Goal: Task Accomplishment & Management: Complete application form

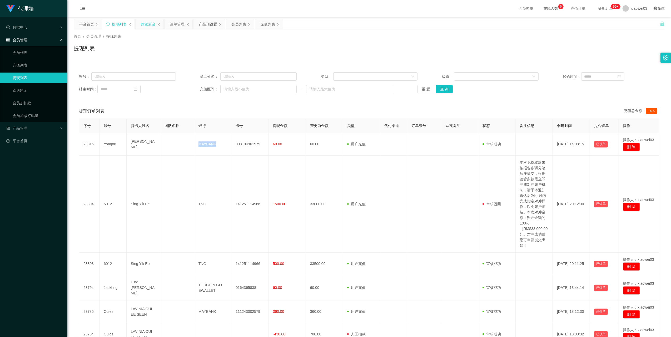
click at [149, 23] on div "赠送彩金" at bounding box center [148, 24] width 15 height 10
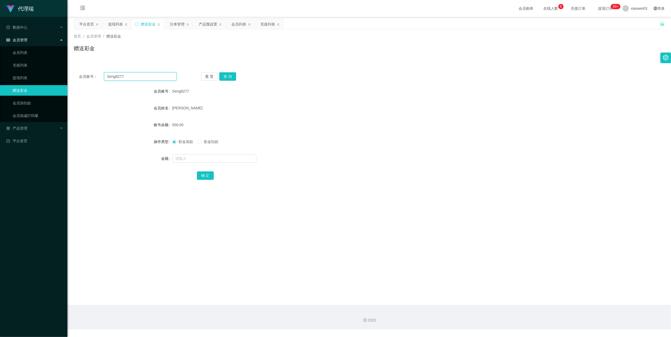
click at [148, 81] on input "Seng6277" at bounding box center [140, 76] width 73 height 8
drag, startPoint x: 148, startPoint y: 81, endPoint x: 190, endPoint y: 94, distance: 44.3
click at [148, 81] on div "会员账号： Seng6277 重 置 查 询 会员账号 Seng6277 会员姓名 Lee Phooi Sheng 账号余额 500.00 操作类型 彩金加款…" at bounding box center [369, 129] width 591 height 125
paste input "[PERSON_NAME]"
click at [234, 79] on button "查 询" at bounding box center [227, 76] width 17 height 8
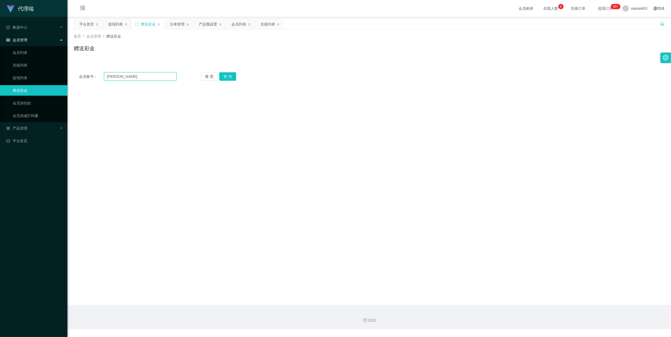
click at [142, 74] on input "[PERSON_NAME]" at bounding box center [140, 76] width 73 height 8
drag, startPoint x: 142, startPoint y: 74, endPoint x: 155, endPoint y: 79, distance: 13.2
click at [143, 74] on input "[PERSON_NAME]" at bounding box center [140, 76] width 73 height 8
paste input "Yong88"
click at [145, 75] on input "Yong Yong88" at bounding box center [140, 76] width 73 height 8
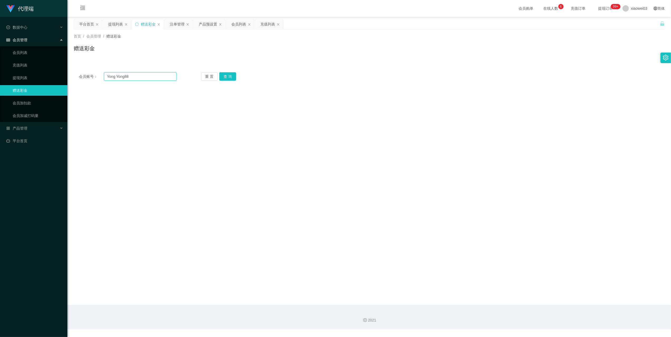
click at [145, 75] on input "Yong Yong88" at bounding box center [140, 76] width 73 height 8
paste input "text"
type input "Yong88"
click at [233, 72] on button "查 询" at bounding box center [227, 76] width 17 height 8
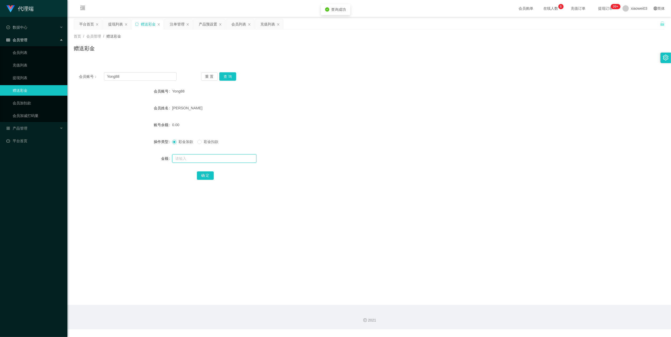
click at [197, 159] on input "text" at bounding box center [214, 158] width 84 height 8
type input "100"
drag, startPoint x: 199, startPoint y: 172, endPoint x: 215, endPoint y: 170, distance: 16.2
click at [199, 172] on button "确 定" at bounding box center [205, 176] width 17 height 8
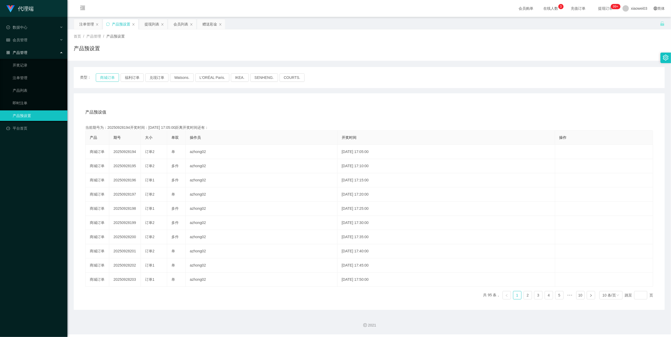
click at [103, 76] on button "商城订单" at bounding box center [107, 77] width 23 height 8
click at [125, 76] on button "福利订单" at bounding box center [131, 77] width 23 height 8
click at [109, 80] on button "商城订单" at bounding box center [107, 77] width 23 height 8
click at [109, 26] on icon "图标: sync" at bounding box center [107, 23] width 3 height 3
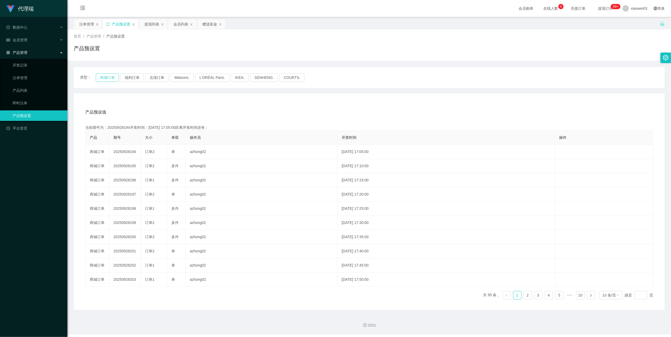
click at [103, 75] on button "商城订单" at bounding box center [107, 77] width 23 height 8
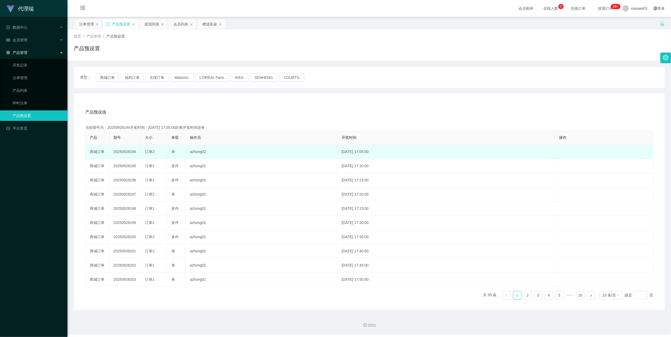
click at [128, 150] on td "20250928194" at bounding box center [125, 152] width 32 height 14
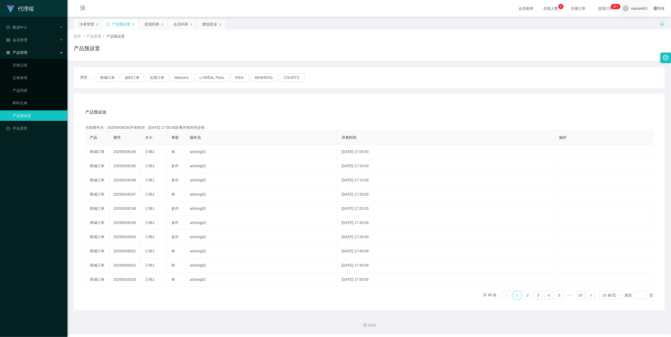
copy td "20250928194"
click at [109, 25] on icon "图标: sync" at bounding box center [108, 24] width 4 height 4
click at [101, 77] on button "商城订单" at bounding box center [107, 77] width 23 height 8
click at [149, 24] on div "提现列表" at bounding box center [151, 24] width 15 height 10
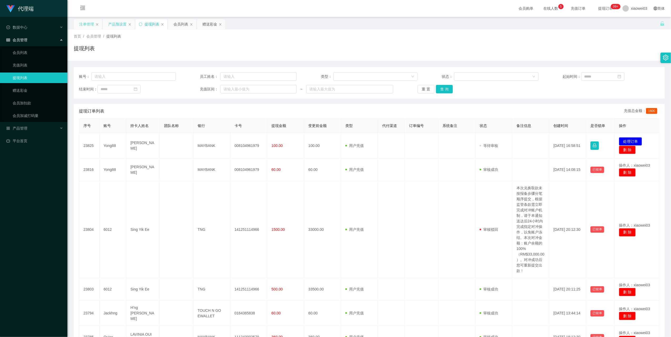
click at [88, 26] on div "注单管理" at bounding box center [86, 24] width 15 height 10
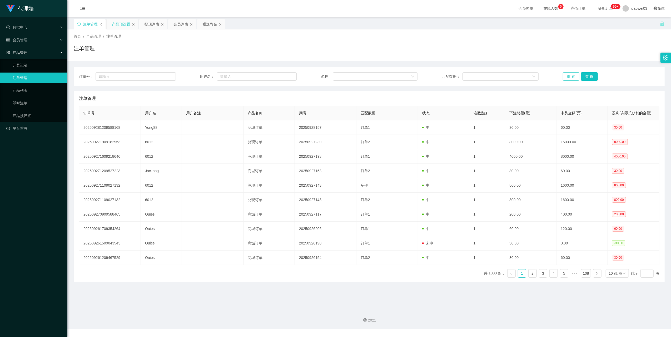
click at [562, 74] on button "重 置" at bounding box center [570, 76] width 17 height 8
click at [118, 28] on div "产品预设置" at bounding box center [121, 24] width 18 height 10
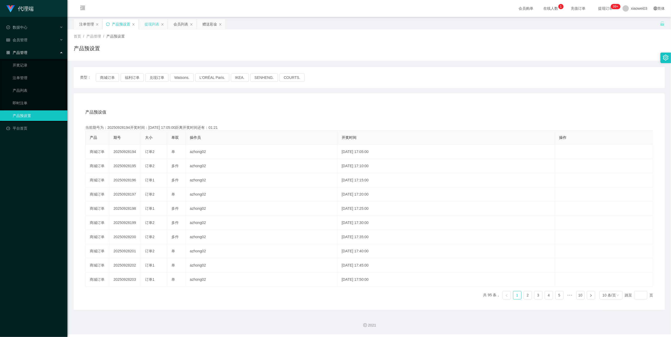
click at [153, 23] on div "提现列表" at bounding box center [151, 24] width 15 height 10
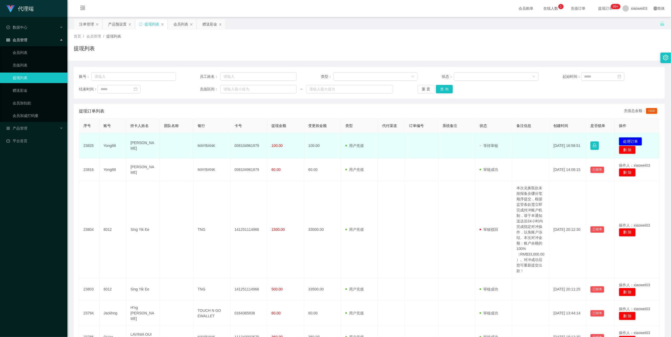
click at [625, 139] on button "处理订单" at bounding box center [630, 141] width 23 height 8
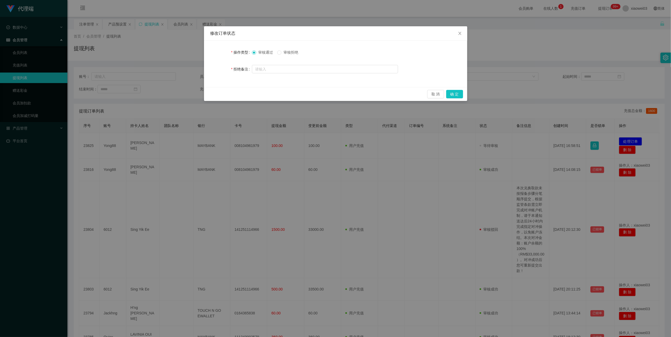
click at [284, 52] on span "审核拒绝" at bounding box center [290, 52] width 19 height 4
click at [328, 71] on input "text" at bounding box center [325, 69] width 146 height 8
type input "不符合提现要求"
click at [457, 94] on button "确 定" at bounding box center [454, 94] width 17 height 8
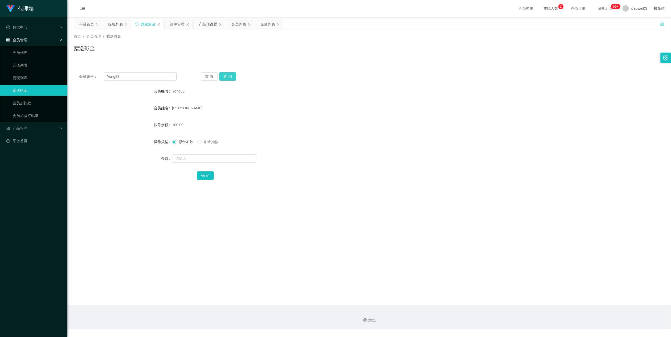
click at [223, 80] on button "查 询" at bounding box center [227, 76] width 17 height 8
click at [223, 77] on button "查 询" at bounding box center [227, 76] width 17 height 8
click at [158, 77] on input "Yong88" at bounding box center [140, 76] width 73 height 8
click at [224, 76] on button "查 询" at bounding box center [227, 76] width 17 height 8
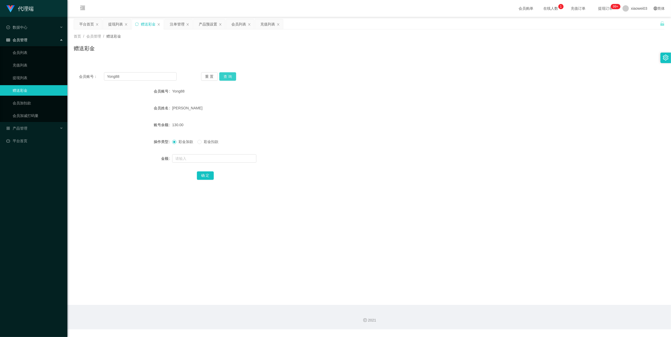
click at [224, 76] on button "查 询" at bounding box center [227, 76] width 17 height 8
click at [206, 160] on input "text" at bounding box center [214, 158] width 84 height 8
click at [214, 143] on span "彩金扣款" at bounding box center [211, 142] width 19 height 4
click at [208, 159] on input "text" at bounding box center [214, 158] width 84 height 8
type input "30"
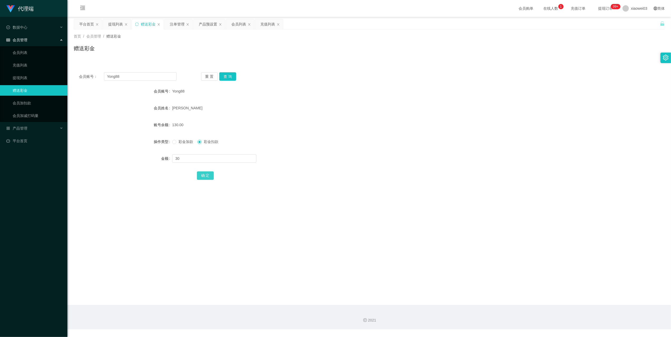
click at [205, 176] on button "确 定" at bounding box center [205, 176] width 17 height 8
click at [197, 157] on input "text" at bounding box center [214, 158] width 84 height 8
type input "200"
click at [182, 140] on span "彩金加款" at bounding box center [185, 142] width 19 height 4
click at [204, 178] on button "确 定" at bounding box center [205, 176] width 17 height 8
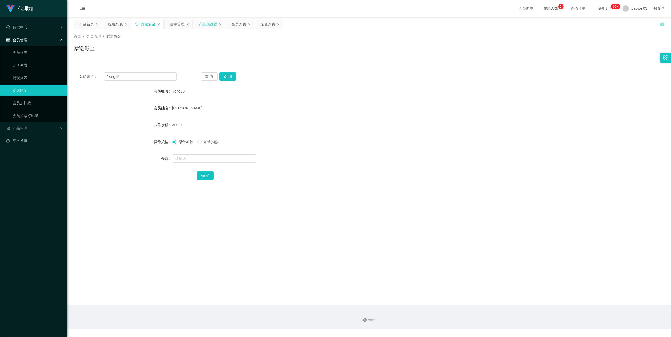
click at [199, 23] on div "产品预设置" at bounding box center [208, 24] width 18 height 10
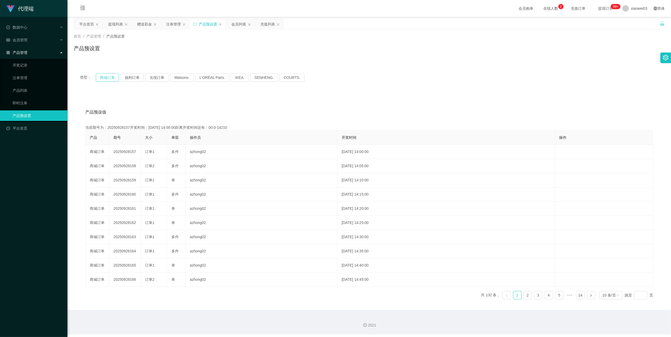
click at [110, 79] on button "商城订单" at bounding box center [107, 77] width 23 height 8
click at [195, 24] on icon "图标: sync" at bounding box center [195, 24] width 4 height 4
click at [106, 78] on button "商城订单" at bounding box center [107, 77] width 23 height 8
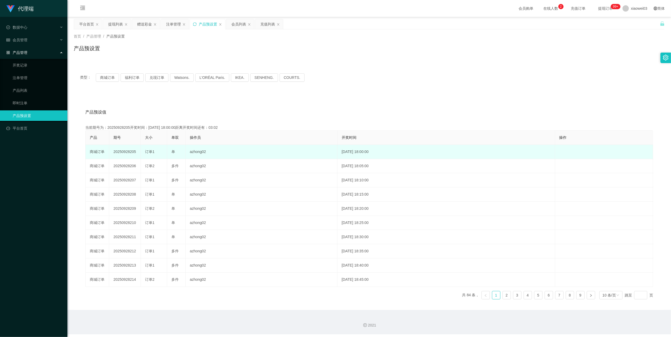
click at [124, 149] on td "20250928205" at bounding box center [125, 152] width 32 height 14
drag, startPoint x: 124, startPoint y: 149, endPoint x: 129, endPoint y: 153, distance: 6.4
click at [129, 153] on td "20250928205" at bounding box center [125, 152] width 32 height 14
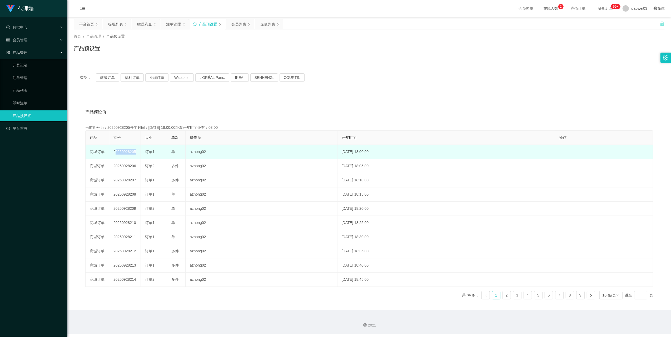
click at [129, 153] on td "20250928205" at bounding box center [125, 152] width 32 height 14
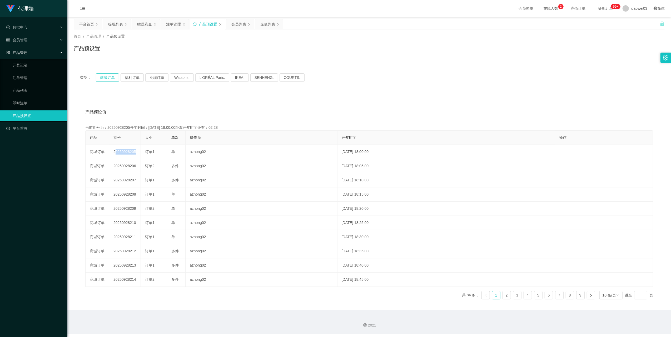
click at [104, 79] on button "商城订单" at bounding box center [107, 77] width 23 height 8
click at [195, 24] on icon "图标: sync" at bounding box center [195, 24] width 4 height 4
click at [105, 77] on button "商城订单" at bounding box center [107, 77] width 23 height 8
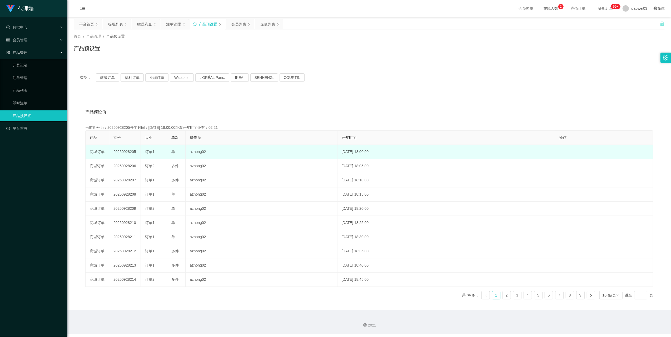
click at [125, 148] on td "20250928205" at bounding box center [125, 152] width 32 height 14
click at [125, 152] on td "20250928205" at bounding box center [125, 152] width 32 height 14
copy td "20250928205"
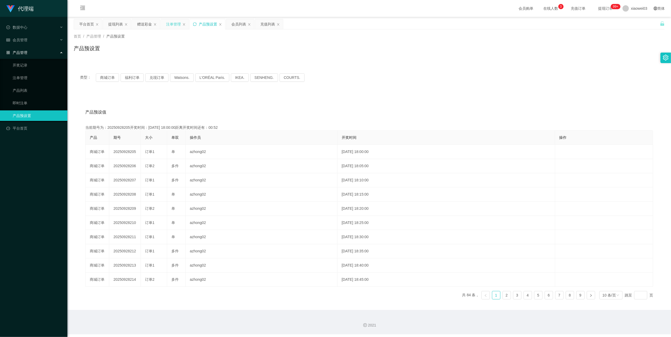
click at [174, 26] on div "注单管理" at bounding box center [173, 24] width 15 height 10
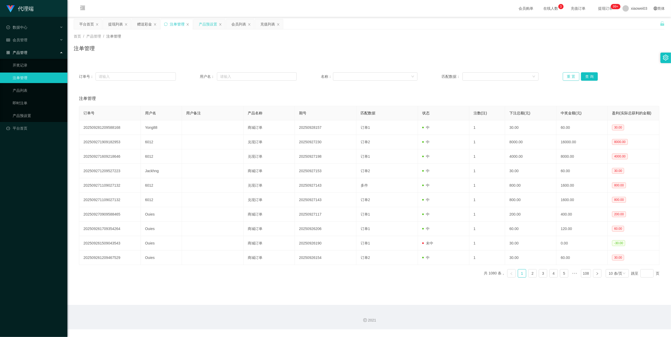
click at [567, 77] on button "重 置" at bounding box center [570, 76] width 17 height 8
click at [566, 77] on button "重 置" at bounding box center [570, 76] width 17 height 8
click at [569, 78] on button "重 置" at bounding box center [570, 76] width 17 height 8
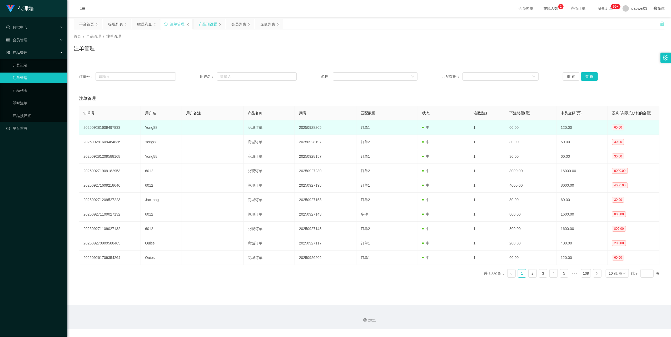
click at [152, 130] on td "Yong88" at bounding box center [161, 127] width 41 height 14
copy td "Yong88"
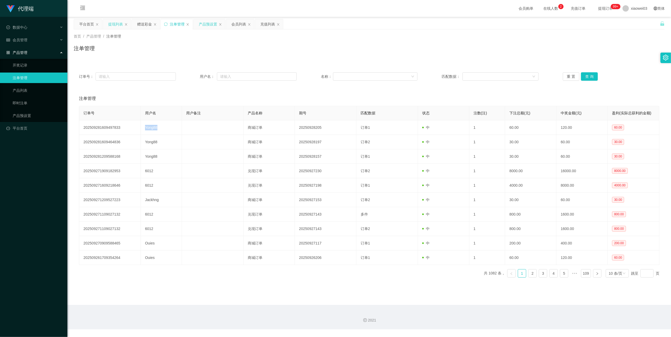
click at [115, 24] on div "提现列表" at bounding box center [115, 24] width 15 height 10
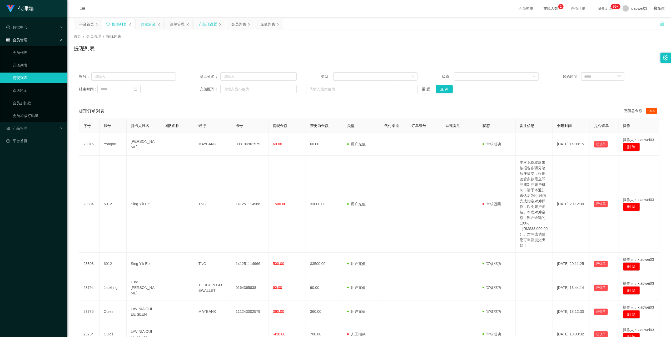
click at [141, 24] on div "赠送彩金" at bounding box center [148, 24] width 15 height 10
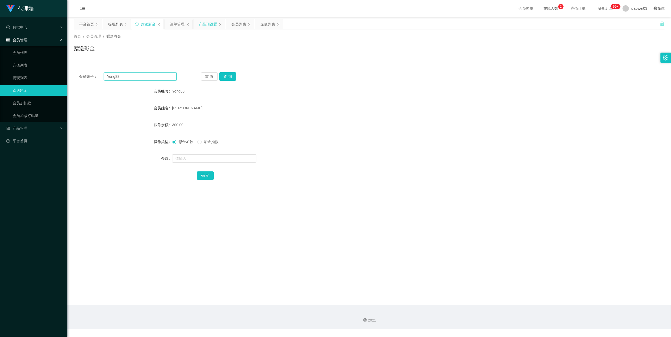
click at [141, 77] on input "Yong88" at bounding box center [140, 76] width 73 height 8
drag, startPoint x: 141, startPoint y: 77, endPoint x: 226, endPoint y: 95, distance: 86.9
click at [143, 77] on input "Yong88" at bounding box center [140, 76] width 73 height 8
click at [226, 76] on button "查 询" at bounding box center [227, 76] width 17 height 8
click at [229, 25] on div "会员列表" at bounding box center [240, 24] width 28 height 10
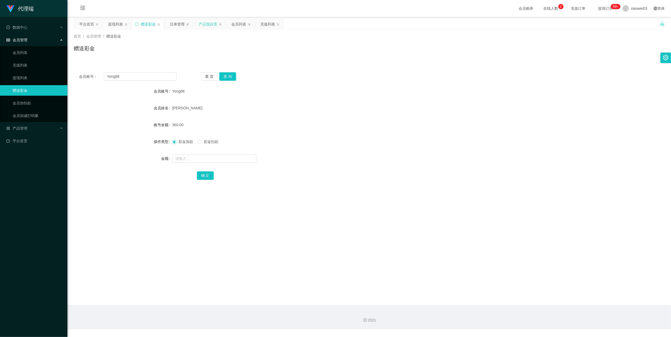
click at [208, 22] on div "产品预设置" at bounding box center [208, 24] width 18 height 10
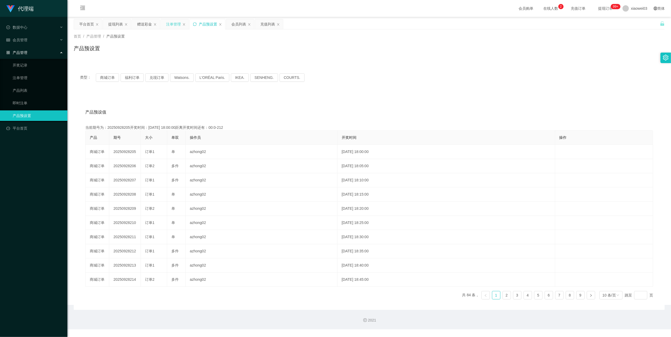
click at [178, 25] on div "注单管理" at bounding box center [173, 24] width 15 height 10
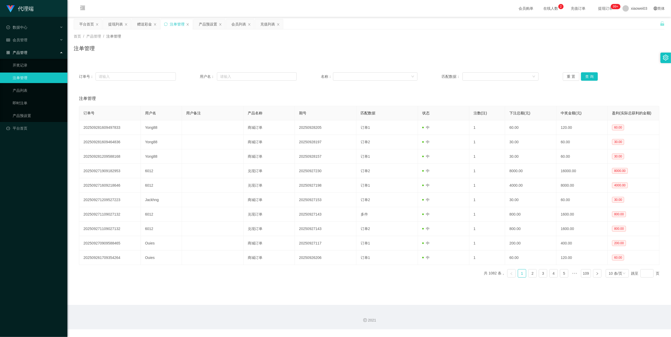
drag, startPoint x: 116, startPoint y: 24, endPoint x: 127, endPoint y: 32, distance: 13.9
click at [116, 24] on div "提现列表" at bounding box center [115, 24] width 15 height 10
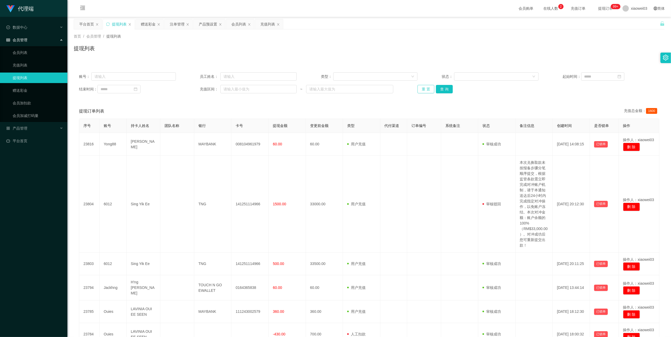
click at [422, 89] on button "重 置" at bounding box center [425, 89] width 17 height 8
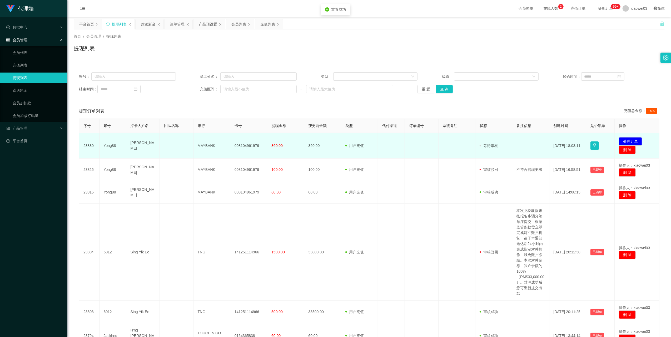
click at [247, 145] on td "008104961979" at bounding box center [248, 146] width 37 height 26
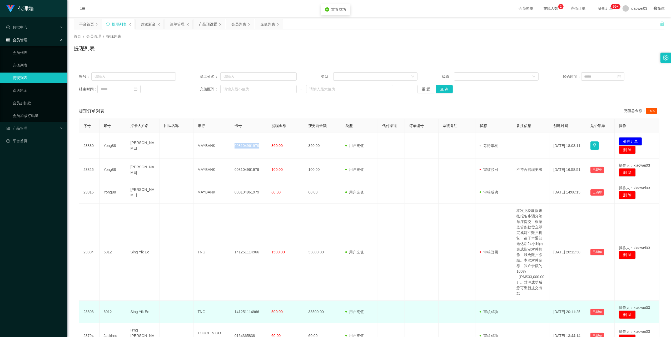
copy td "008104961979"
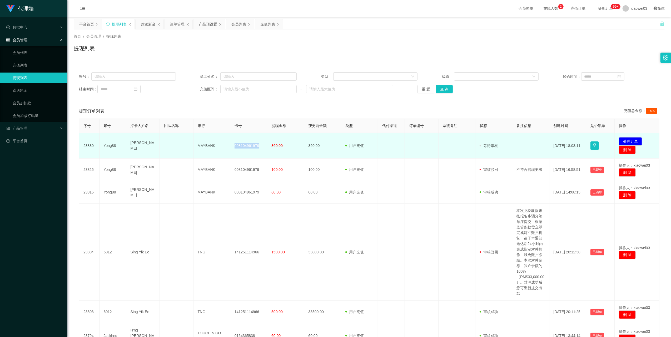
click at [203, 144] on td "MAYBANK" at bounding box center [211, 146] width 37 height 26
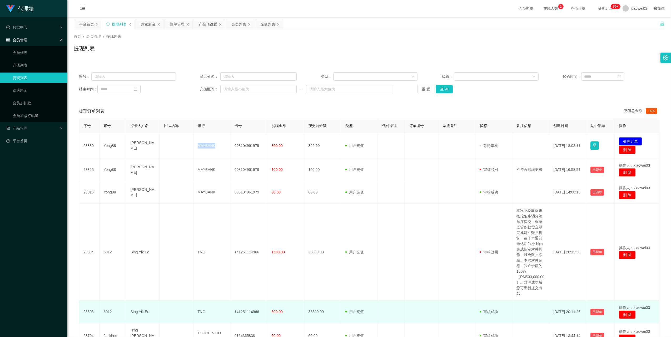
copy td "MAYBANK"
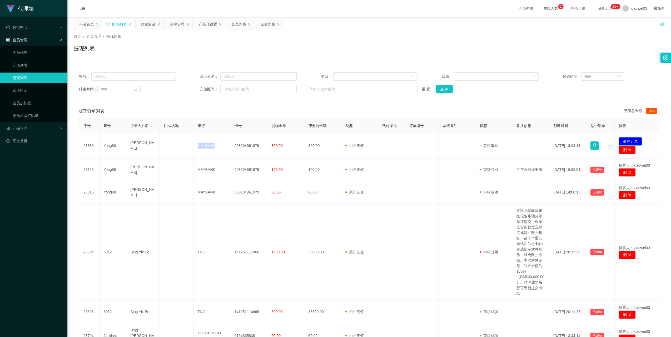
drag, startPoint x: 621, startPoint y: 140, endPoint x: 618, endPoint y: 138, distance: 3.9
click at [621, 140] on button "处理订单" at bounding box center [630, 141] width 23 height 8
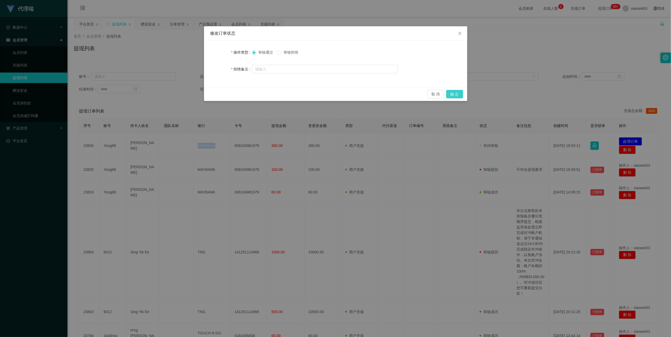
click at [456, 92] on button "确 定" at bounding box center [454, 94] width 17 height 8
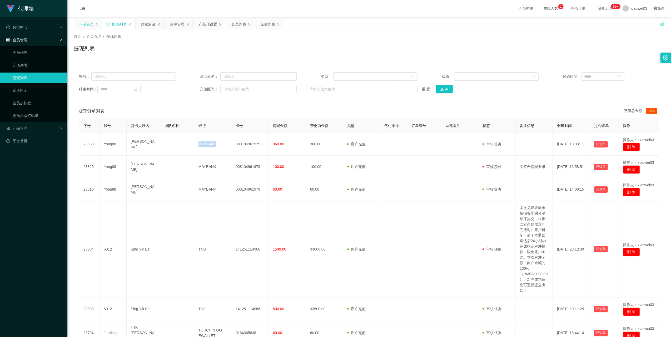
click at [89, 21] on div "平台首页" at bounding box center [86, 24] width 15 height 10
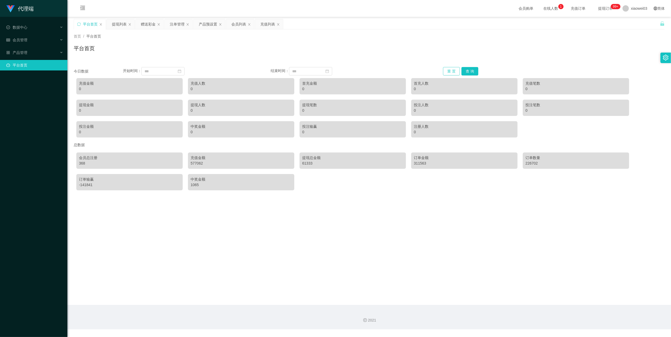
click at [447, 73] on button "重 置" at bounding box center [451, 71] width 17 height 8
click at [450, 71] on button "重 置" at bounding box center [451, 71] width 17 height 8
click at [466, 72] on button "查 询" at bounding box center [469, 71] width 17 height 8
click at [465, 71] on button "查 询" at bounding box center [469, 71] width 17 height 8
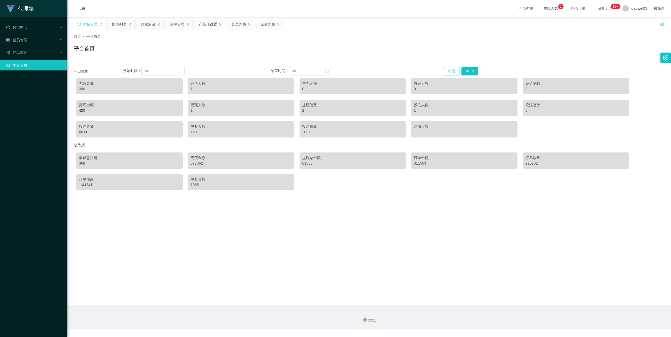
click at [447, 68] on button "重 置" at bounding box center [451, 71] width 17 height 8
click at [450, 72] on button "重 置" at bounding box center [451, 71] width 17 height 8
click at [270, 22] on div "充值列表" at bounding box center [267, 24] width 15 height 10
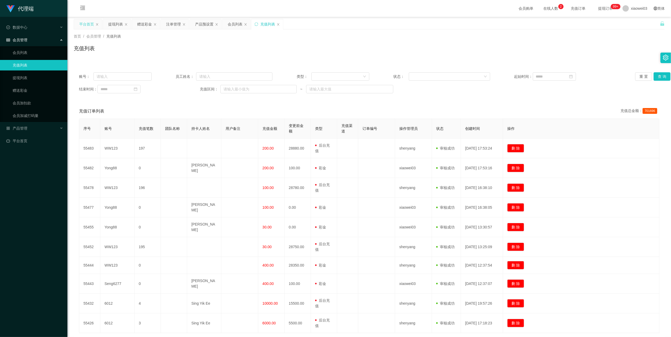
click at [83, 23] on div "平台首页" at bounding box center [86, 24] width 15 height 10
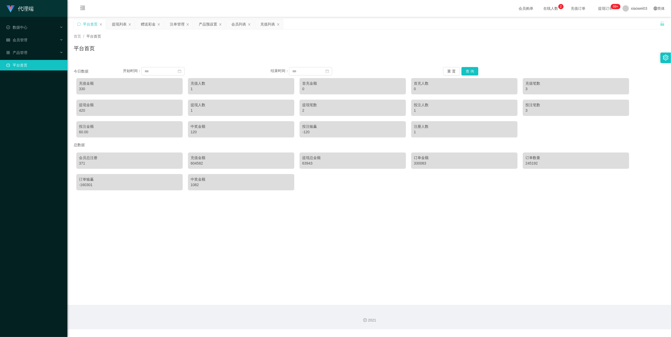
click at [83, 23] on div "平台首页" at bounding box center [90, 24] width 15 height 10
click at [80, 24] on icon "图标: sync" at bounding box center [79, 24] width 4 height 4
click at [444, 73] on button "重 置" at bounding box center [451, 71] width 17 height 8
click at [444, 72] on button "重 置" at bounding box center [451, 71] width 17 height 8
click at [270, 23] on div "充值列表" at bounding box center [267, 24] width 15 height 10
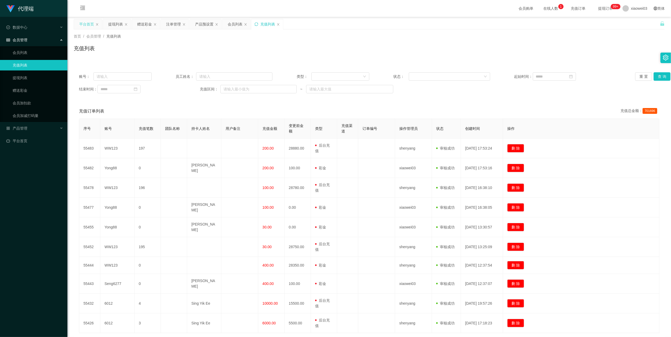
click at [256, 26] on icon "图标: sync" at bounding box center [256, 24] width 4 height 4
click at [257, 25] on icon "图标: sync" at bounding box center [256, 24] width 4 height 4
click at [84, 25] on div "平台首页" at bounding box center [86, 24] width 15 height 10
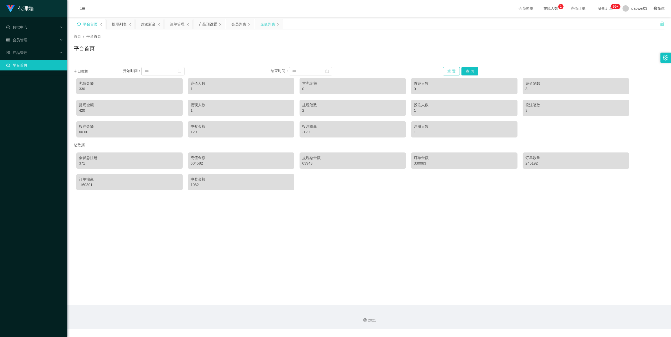
click at [447, 71] on button "重 置" at bounding box center [451, 71] width 17 height 8
click at [258, 26] on div "充值列表" at bounding box center [269, 24] width 28 height 10
click at [261, 21] on div "充值列表" at bounding box center [269, 24] width 28 height 10
click at [269, 24] on div "充值列表" at bounding box center [267, 24] width 15 height 10
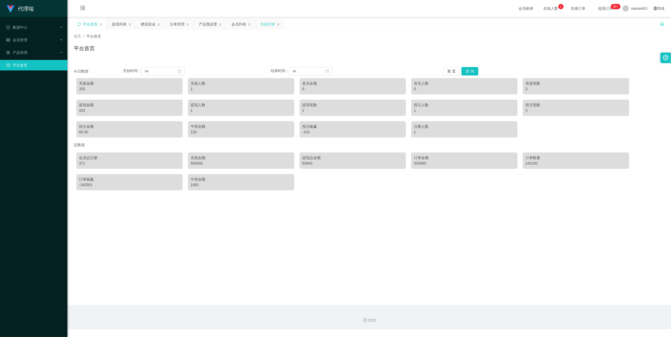
click at [269, 24] on div "充值列表" at bounding box center [267, 24] width 15 height 10
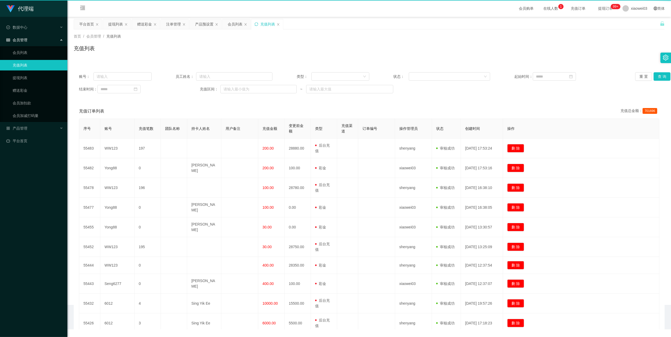
click at [269, 24] on div "充值列表" at bounding box center [267, 24] width 15 height 10
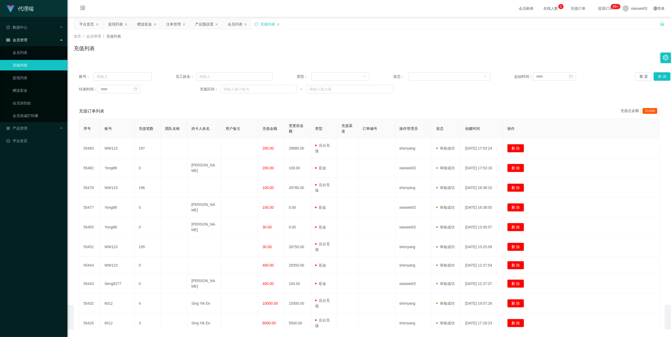
click at [269, 24] on div "充值列表" at bounding box center [267, 24] width 15 height 10
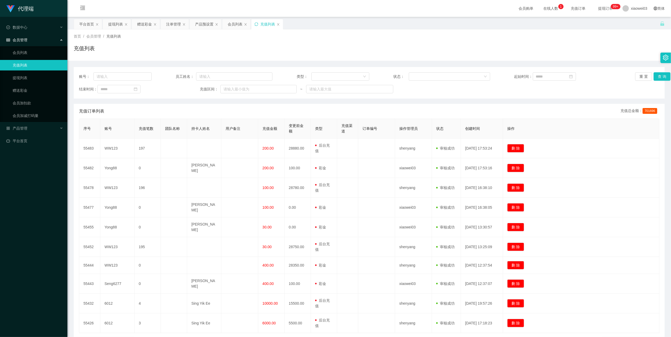
click at [258, 23] on icon "图标: sync" at bounding box center [256, 24] width 4 height 4
click at [83, 24] on div "平台首页" at bounding box center [86, 24] width 15 height 10
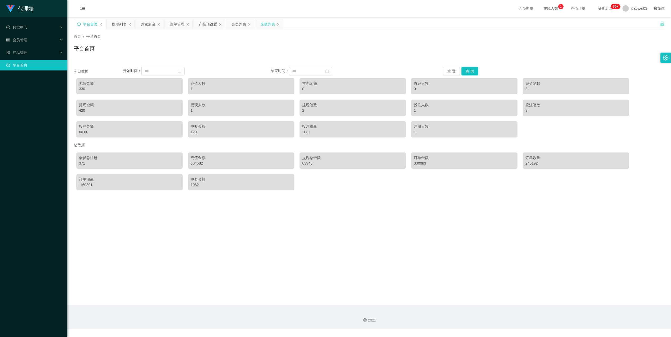
click at [79, 26] on icon "图标: sync" at bounding box center [78, 23] width 3 height 3
click at [446, 73] on button "重 置" at bounding box center [451, 71] width 17 height 8
click at [268, 22] on div "充值列表" at bounding box center [267, 24] width 15 height 10
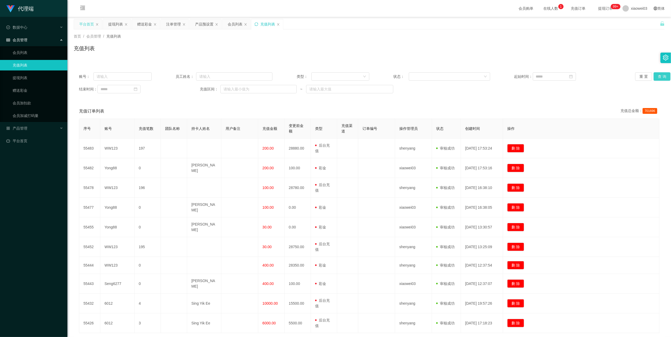
click at [660, 75] on button "查 询" at bounding box center [661, 76] width 17 height 8
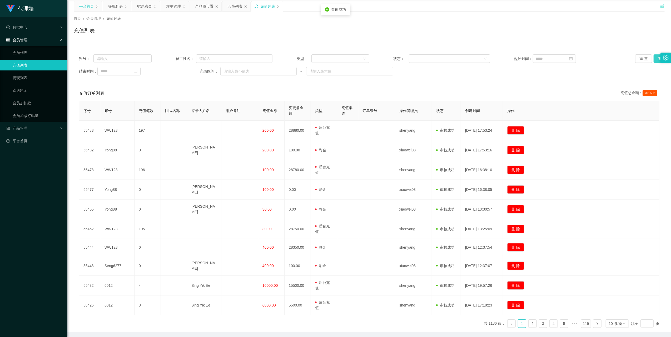
scroll to position [6, 0]
